Goal: Transaction & Acquisition: Purchase product/service

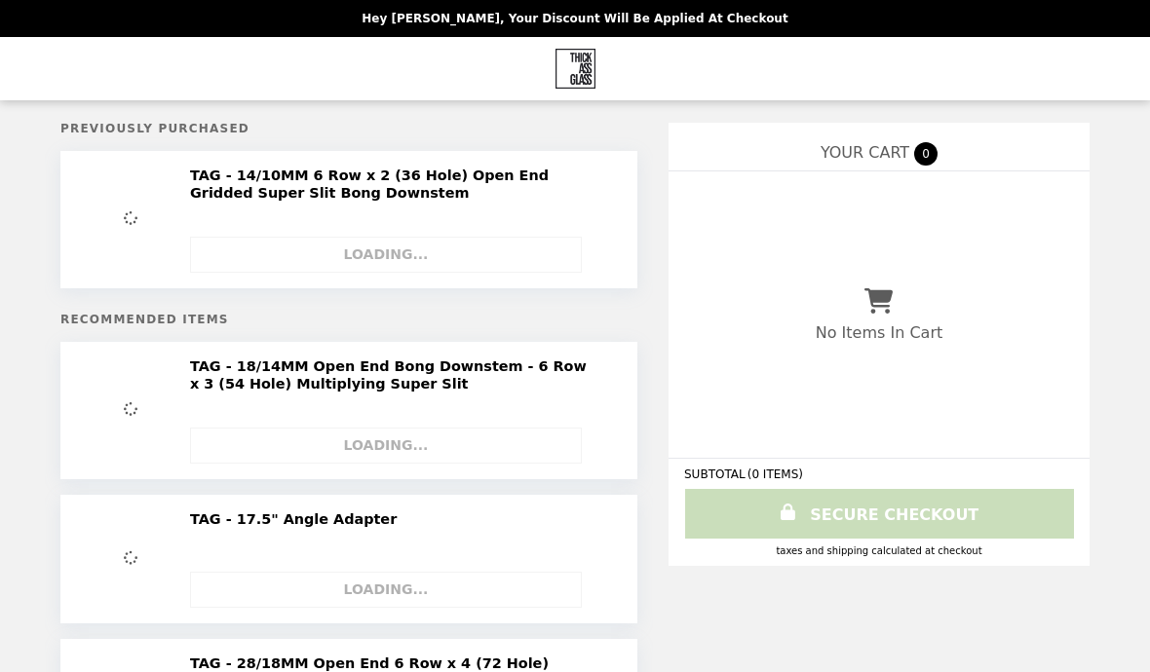
select select "**********"
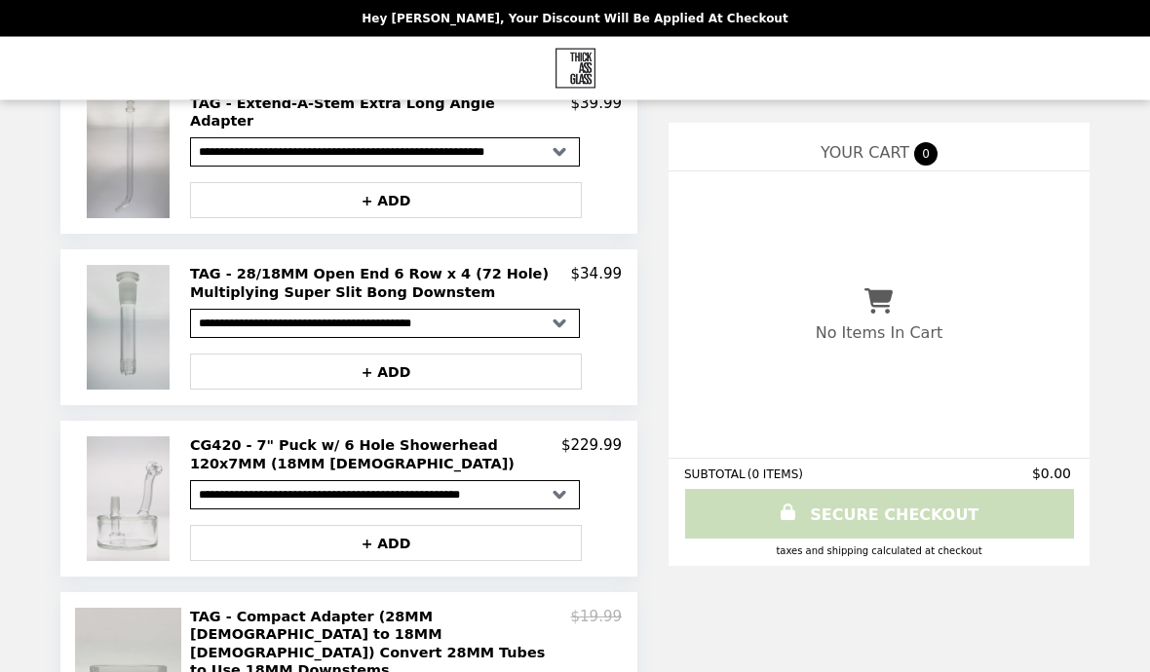
scroll to position [453, 0]
click at [132, 494] on img at bounding box center [131, 499] width 88 height 125
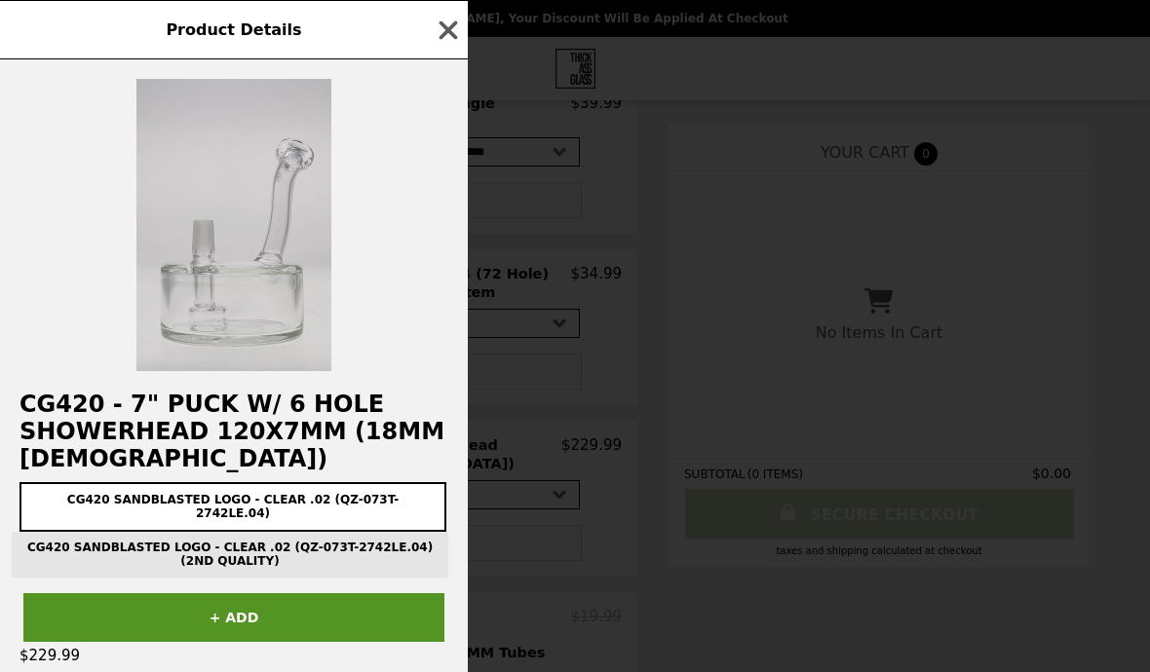
click at [255, 341] on img at bounding box center [233, 225] width 195 height 292
click at [187, 236] on img at bounding box center [233, 225] width 195 height 292
click at [211, 271] on img at bounding box center [233, 225] width 195 height 292
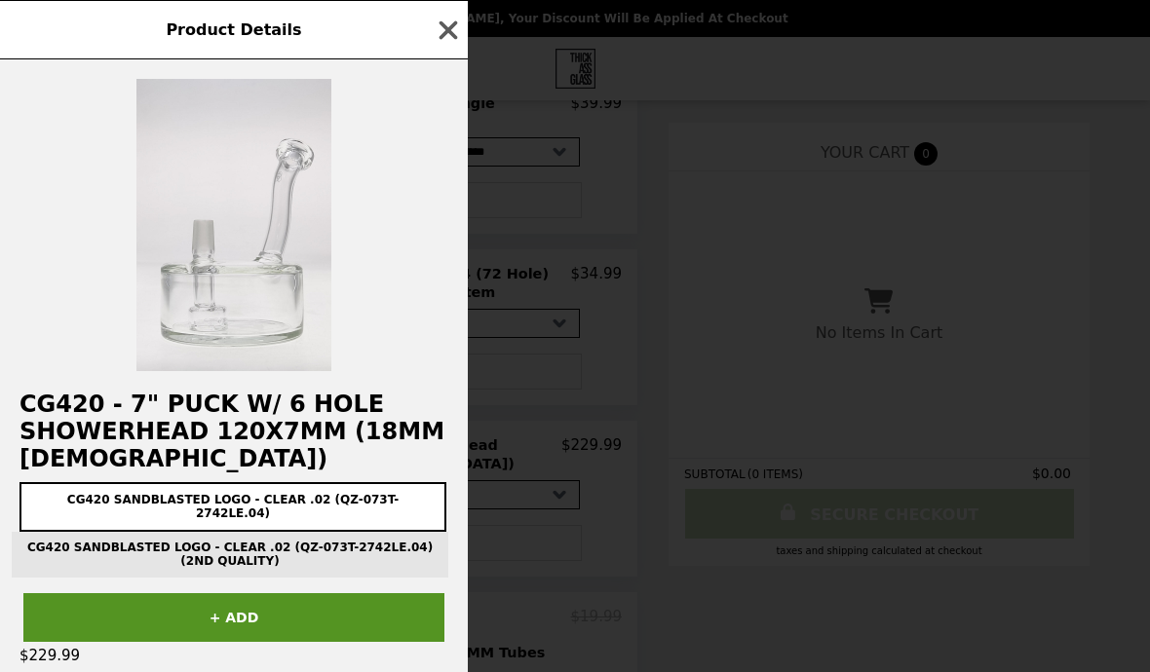
click at [276, 416] on h2 "CG420 - 7" Puck w/ 6 Hole Showerhead 120x7MM (18MM [DEMOGRAPHIC_DATA])" at bounding box center [234, 432] width 468 height 82
click at [259, 414] on h2 "CG420 - 7" Puck w/ 6 Hole Showerhead 120x7MM (18MM [DEMOGRAPHIC_DATA])" at bounding box center [234, 432] width 468 height 82
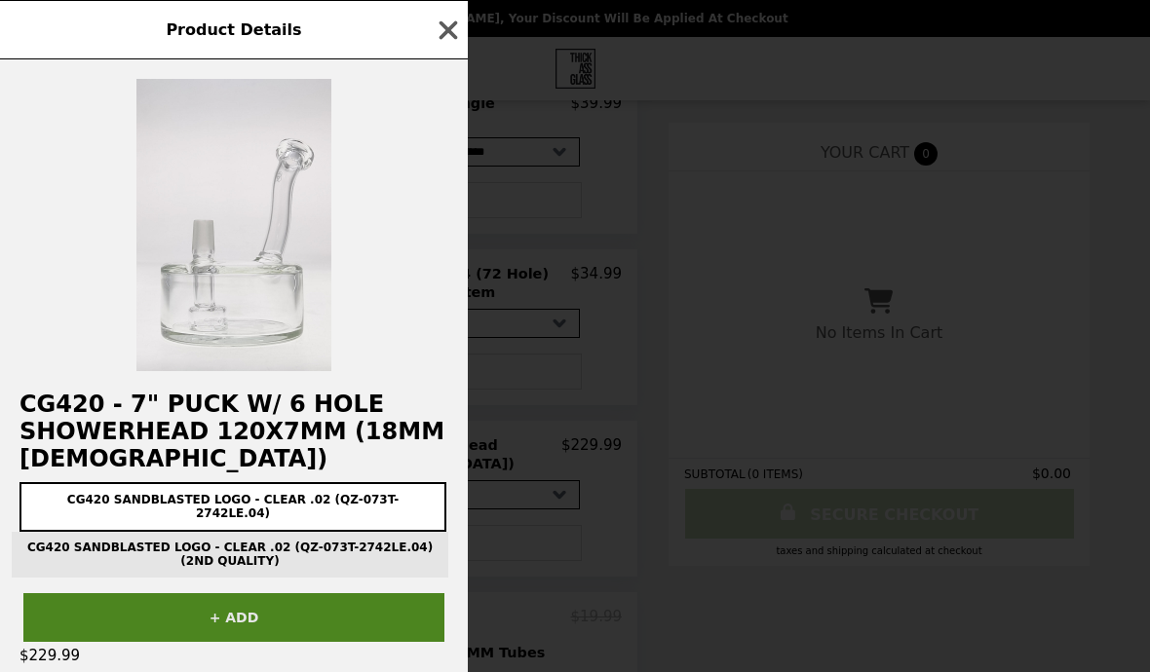
click at [192, 627] on button "+ ADD" at bounding box center [233, 618] width 421 height 49
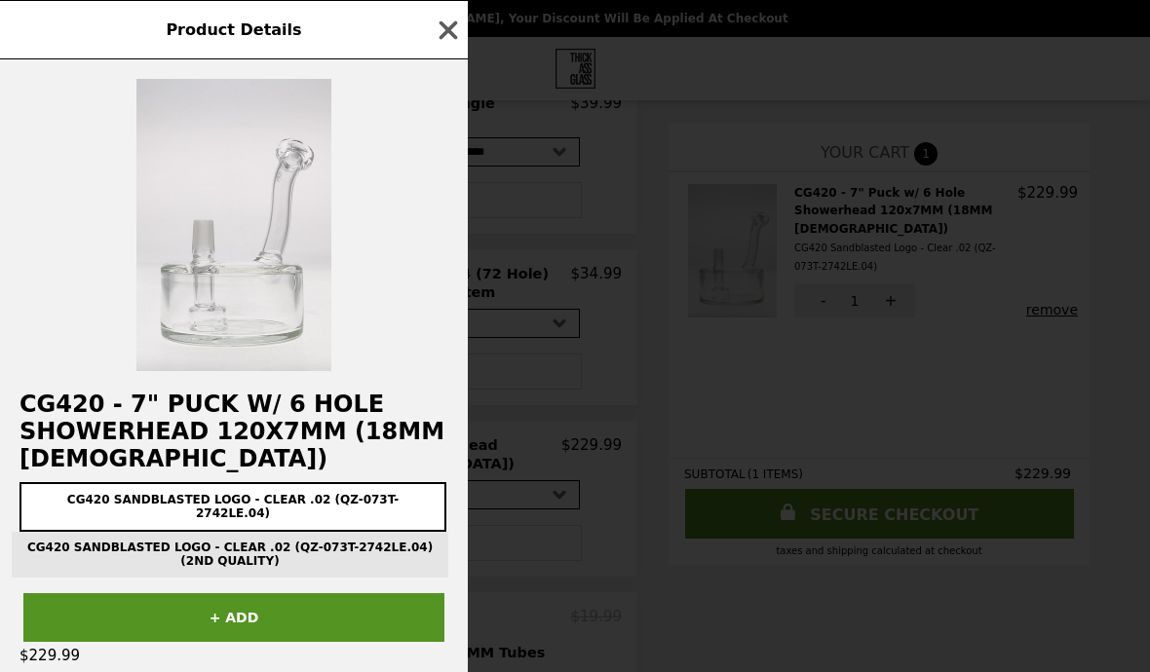
click at [1087, 374] on div "Product Details CG420 - 7" Puck w/ 6 Hole Showerhead 120x7MM (18MM [DEMOGRAPHIC…" at bounding box center [575, 336] width 1150 height 672
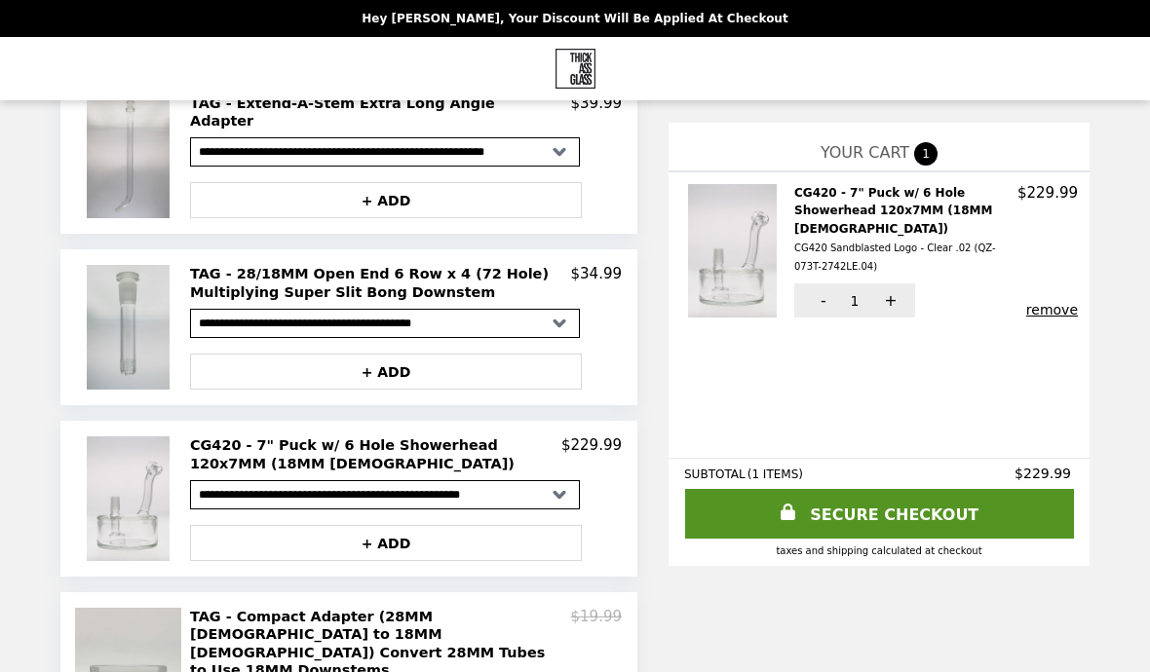
click at [945, 194] on h2 "CG420 - 7" Puck w/ 6 Hole Showerhead 120x7MM (18MM [DEMOGRAPHIC_DATA]) CG420 Sa…" at bounding box center [905, 230] width 223 height 92
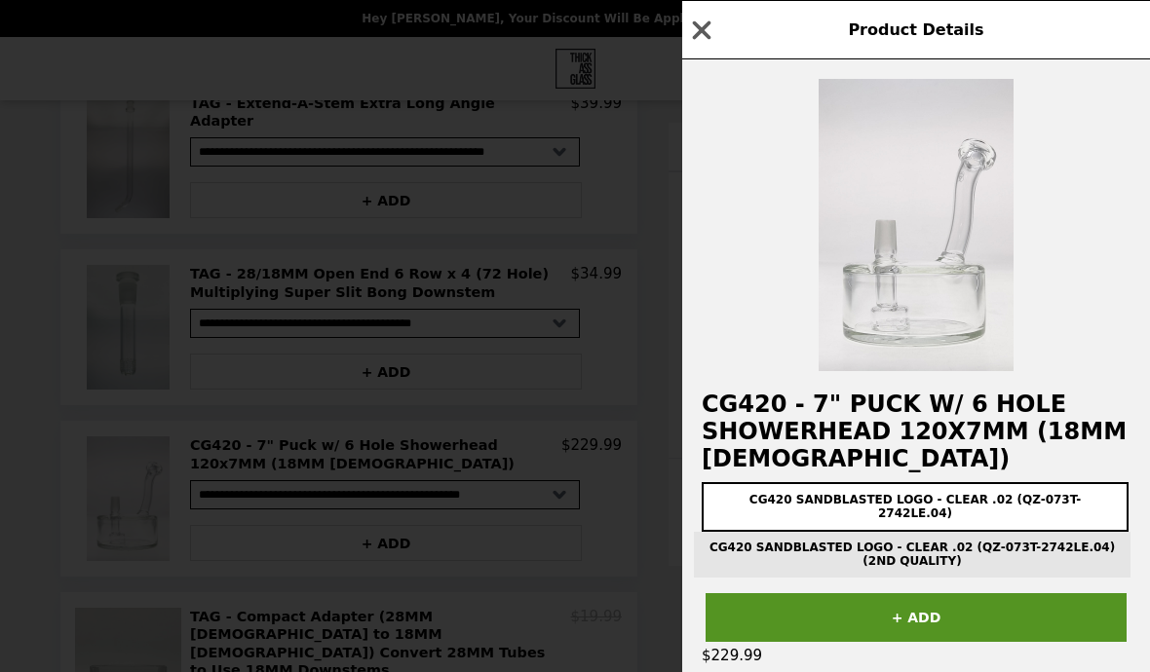
click at [223, 327] on div "Product Details CG420 - 7" Puck w/ 6 Hole Showerhead 120x7MM (18MM [DEMOGRAPHIC…" at bounding box center [575, 336] width 1150 height 672
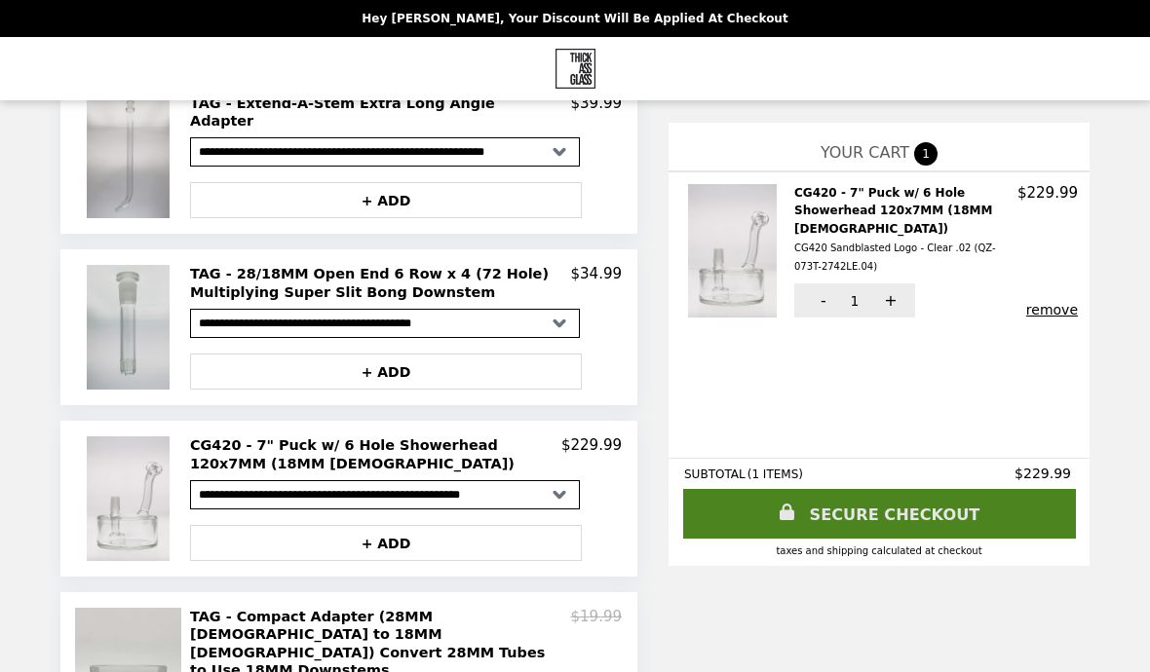
click at [901, 538] on link "SECURE CHECKOUT" at bounding box center [879, 514] width 393 height 50
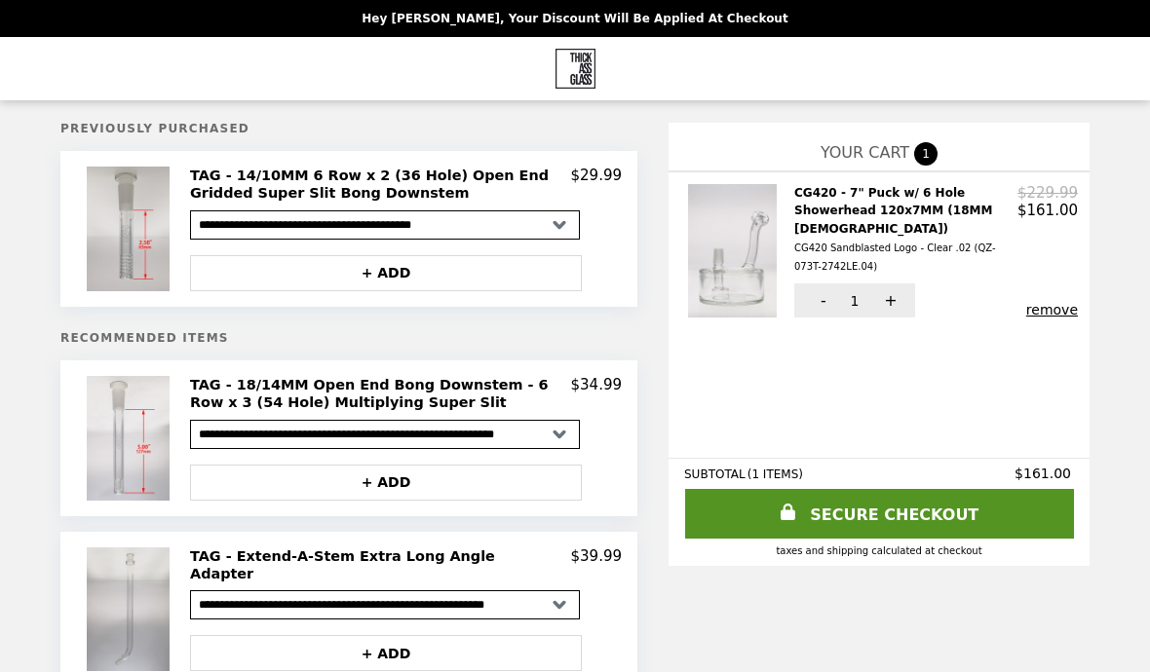
select select "**********"
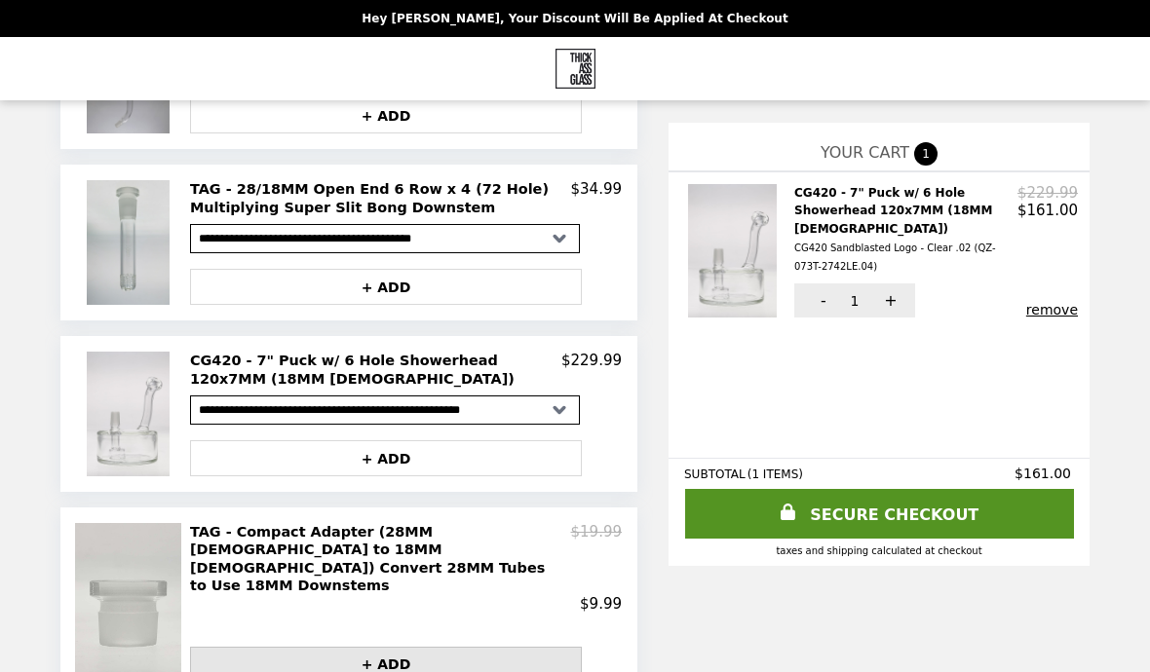
click at [487, 647] on button "+ ADD" at bounding box center [386, 665] width 392 height 36
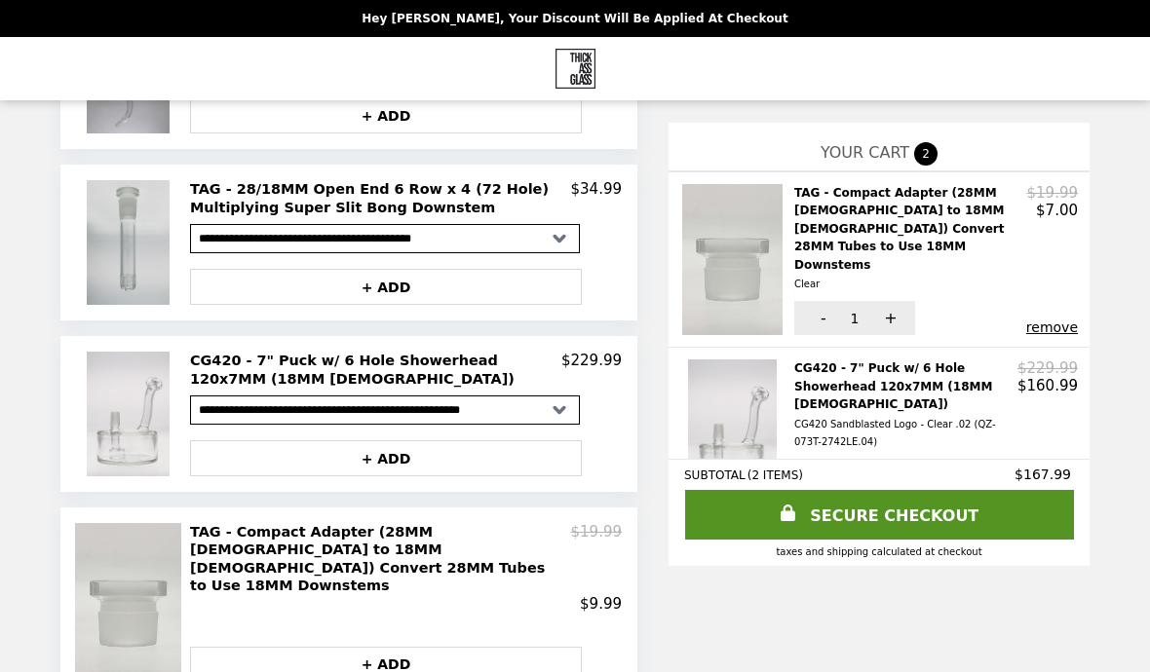
click at [913, 203] on h2 "TAG - Compact Adapter (28MM Male to 18MM Female) Convert 28MM Tubes to Use 18MM…" at bounding box center [910, 238] width 233 height 109
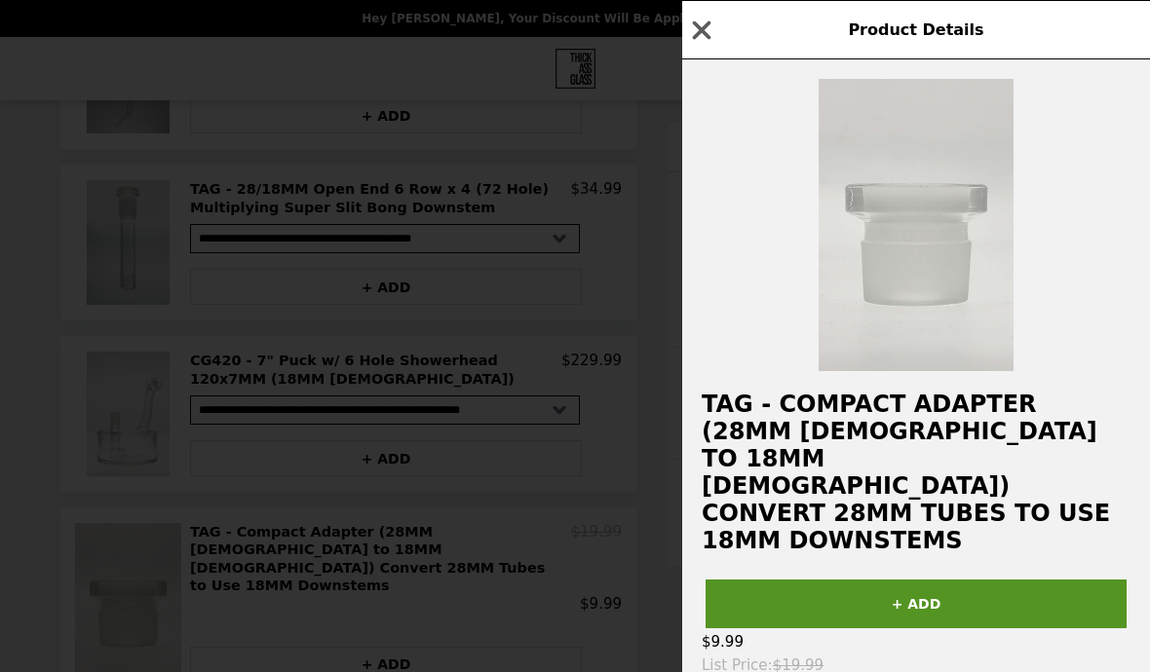
click at [517, 305] on div "Product Details TAG - Compact Adapter (28MM Male to 18MM Female) Convert 28MM T…" at bounding box center [575, 336] width 1150 height 672
